Goal: Task Accomplishment & Management: Complete application form

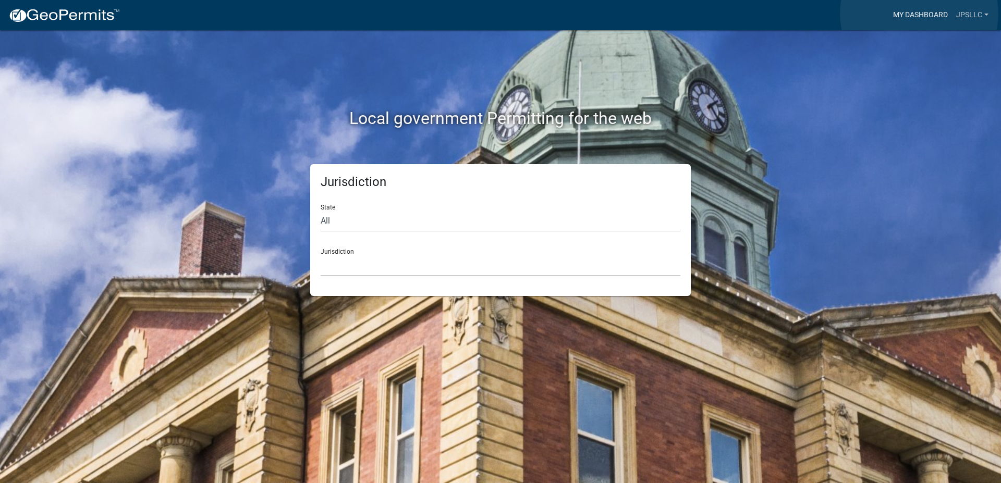
click at [919, 14] on link "My Dashboard" at bounding box center [920, 15] width 63 height 20
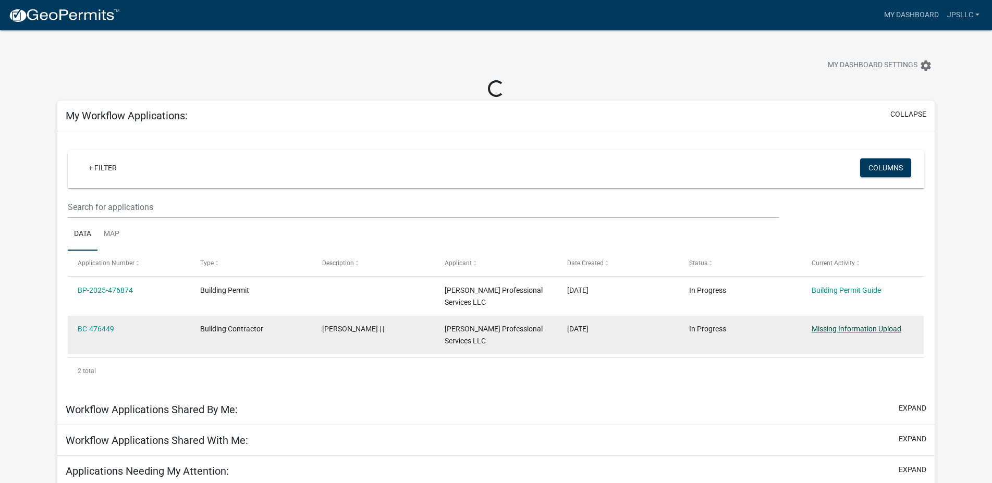
click at [842, 329] on link "Missing Information Upload" at bounding box center [856, 329] width 90 height 8
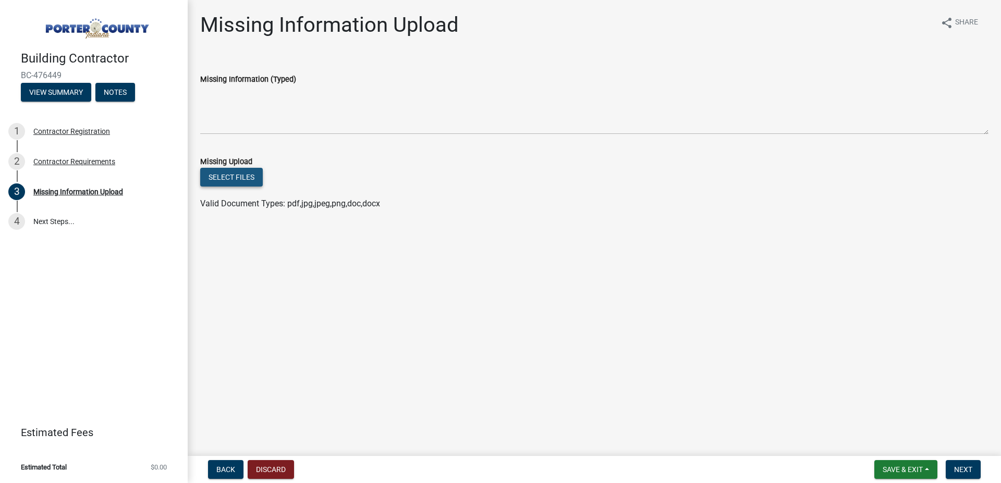
click at [247, 174] on button "Select files" at bounding box center [231, 177] width 63 height 19
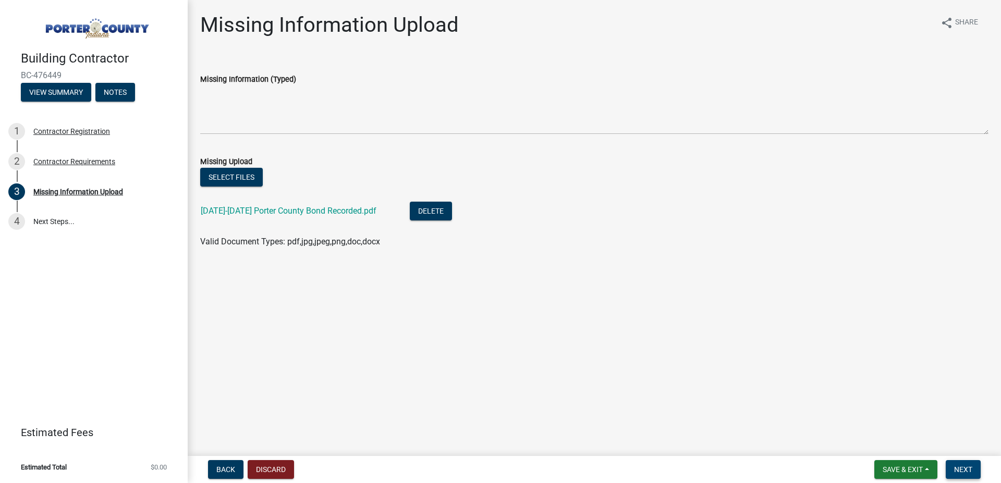
click at [963, 466] on span "Next" at bounding box center [963, 469] width 18 height 8
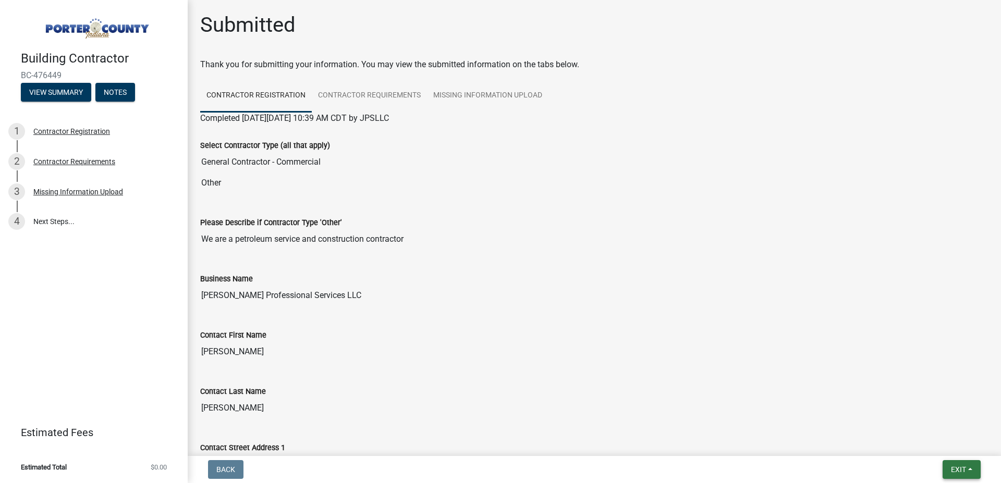
click at [961, 466] on span "Exit" at bounding box center [958, 469] width 15 height 8
click at [933, 445] on button "Save & Exit" at bounding box center [938, 442] width 83 height 25
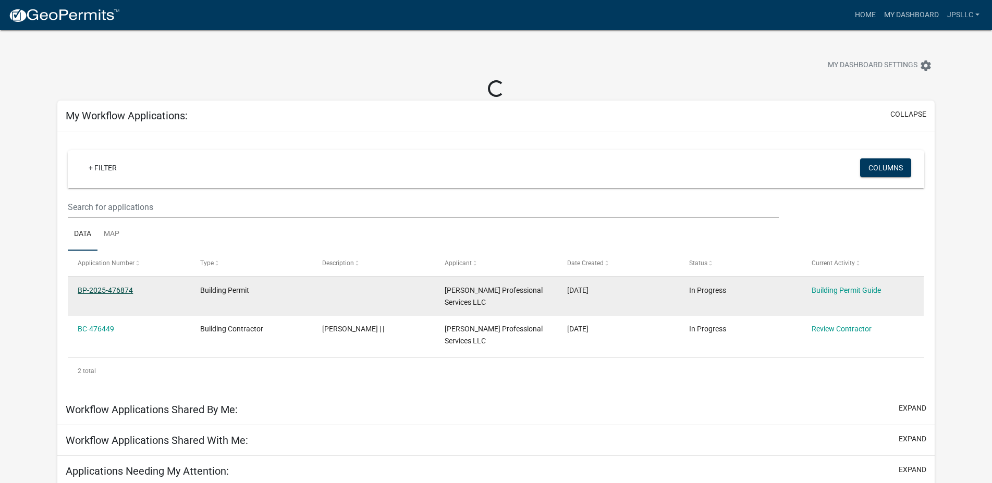
click at [118, 287] on link "BP-2025-476874" at bounding box center [105, 290] width 55 height 8
